Goal: Information Seeking & Learning: Compare options

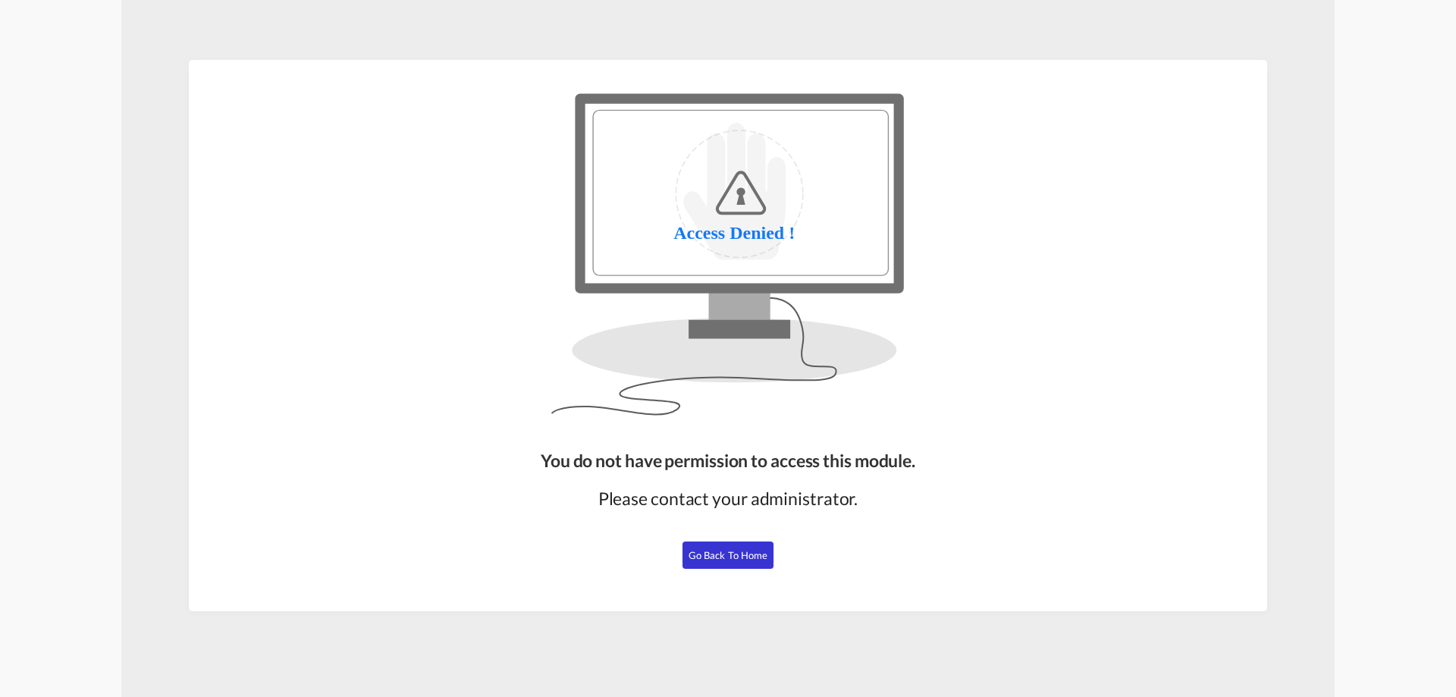
click at [715, 559] on span "Go Back to Home" at bounding box center [728, 555] width 80 height 12
click at [716, 553] on span "Go Back to Home" at bounding box center [728, 555] width 80 height 12
click at [713, 553] on span "Go Back to Home" at bounding box center [728, 555] width 80 height 12
